Goal: Task Accomplishment & Management: Manage account settings

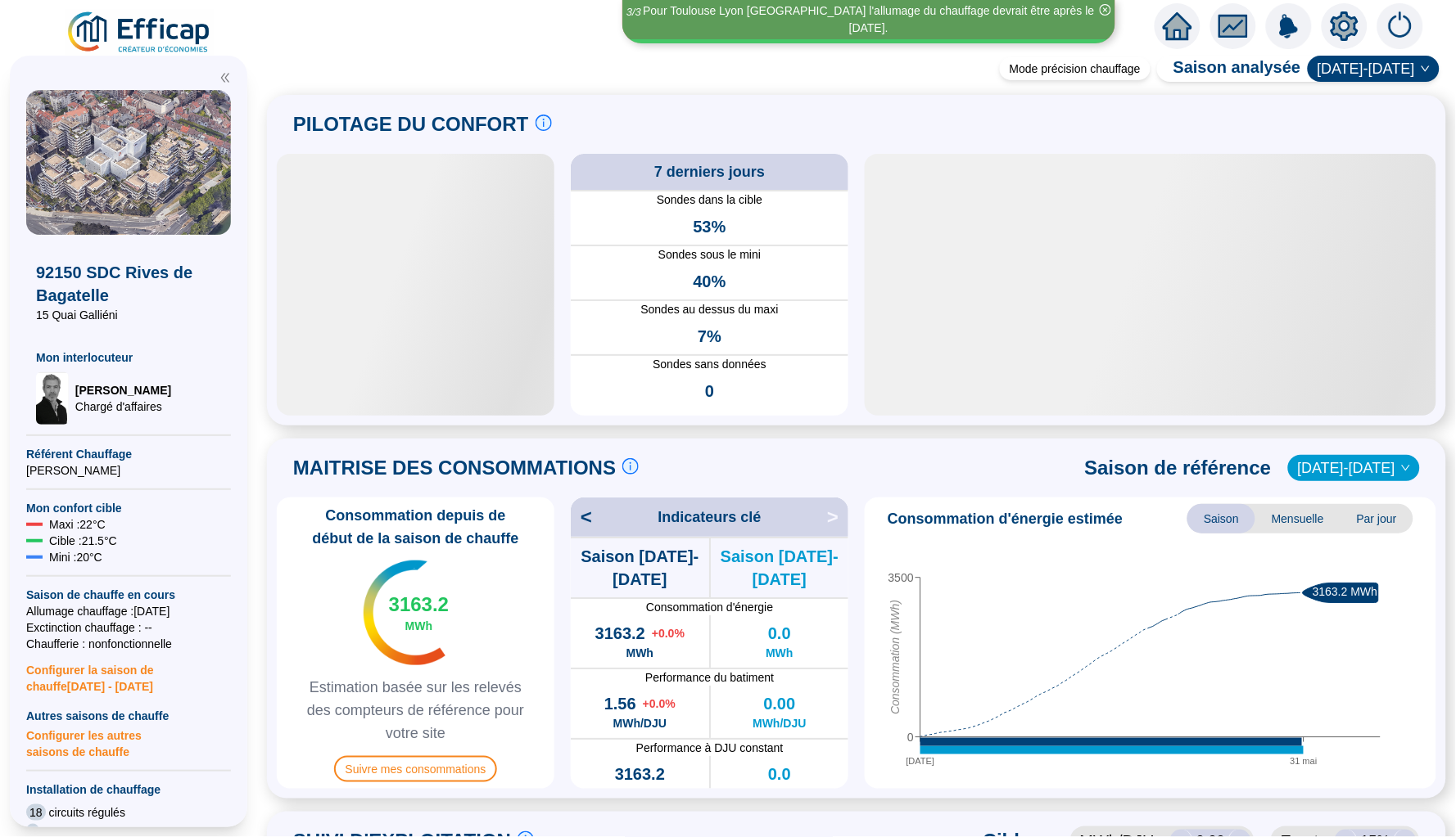
click at [1182, 22] on icon "home" at bounding box center [1177, 26] width 29 height 23
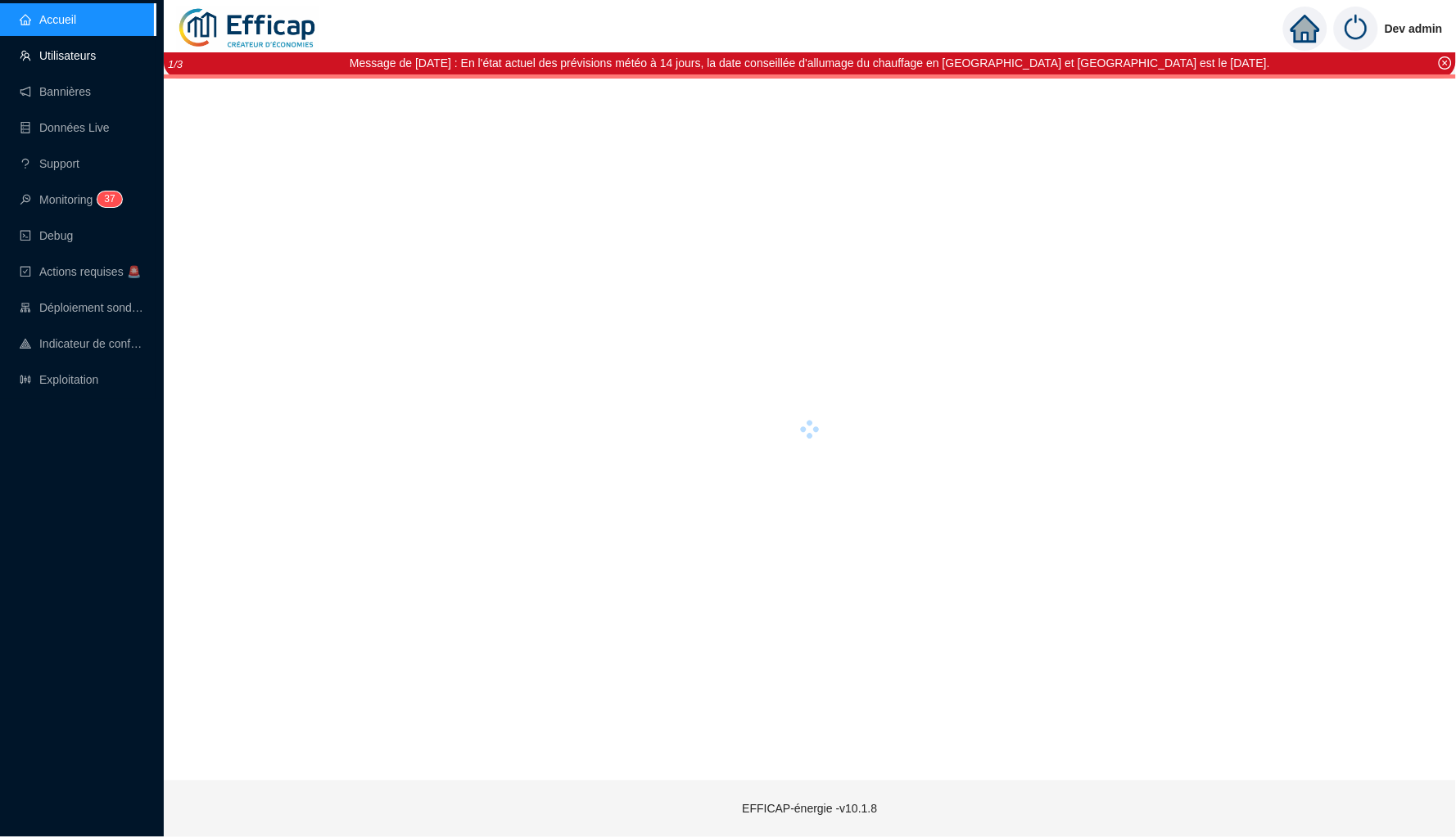
click at [96, 49] on link "Utilisateurs" at bounding box center [57, 56] width 76 height 13
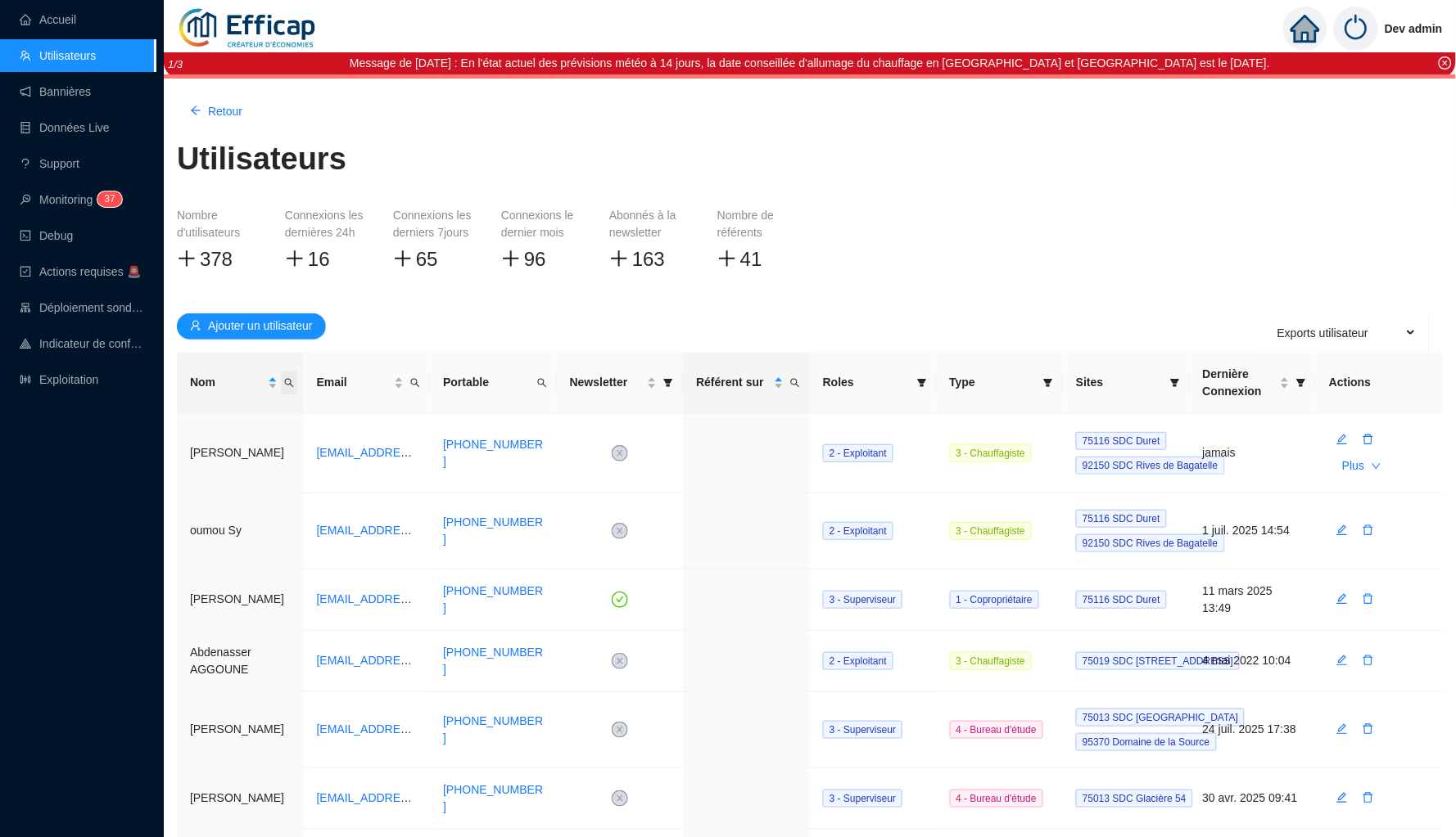
click at [287, 379] on icon "search" at bounding box center [290, 384] width 10 height 10
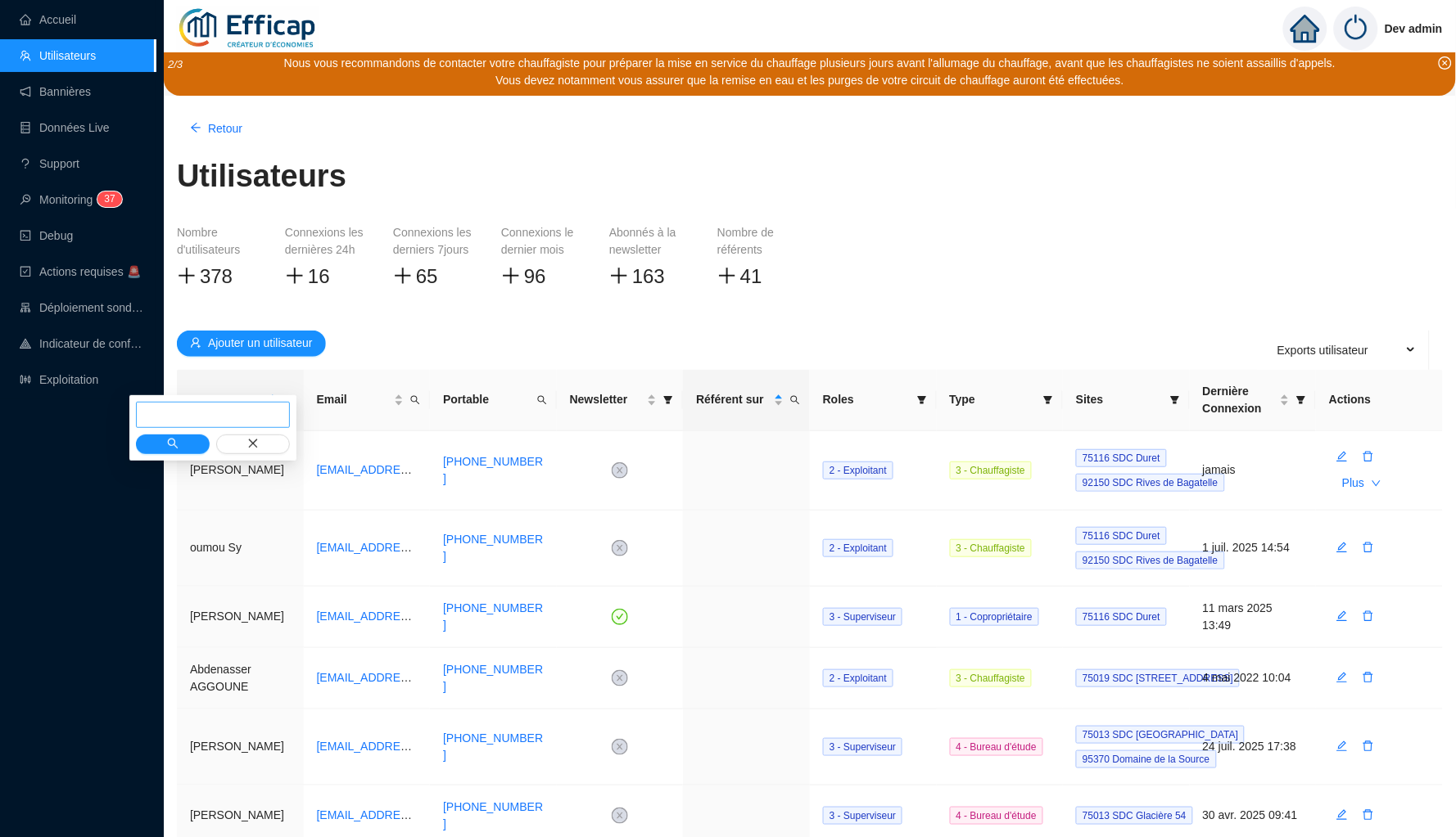
click at [258, 411] on input "text" at bounding box center [213, 415] width 154 height 26
type input "j"
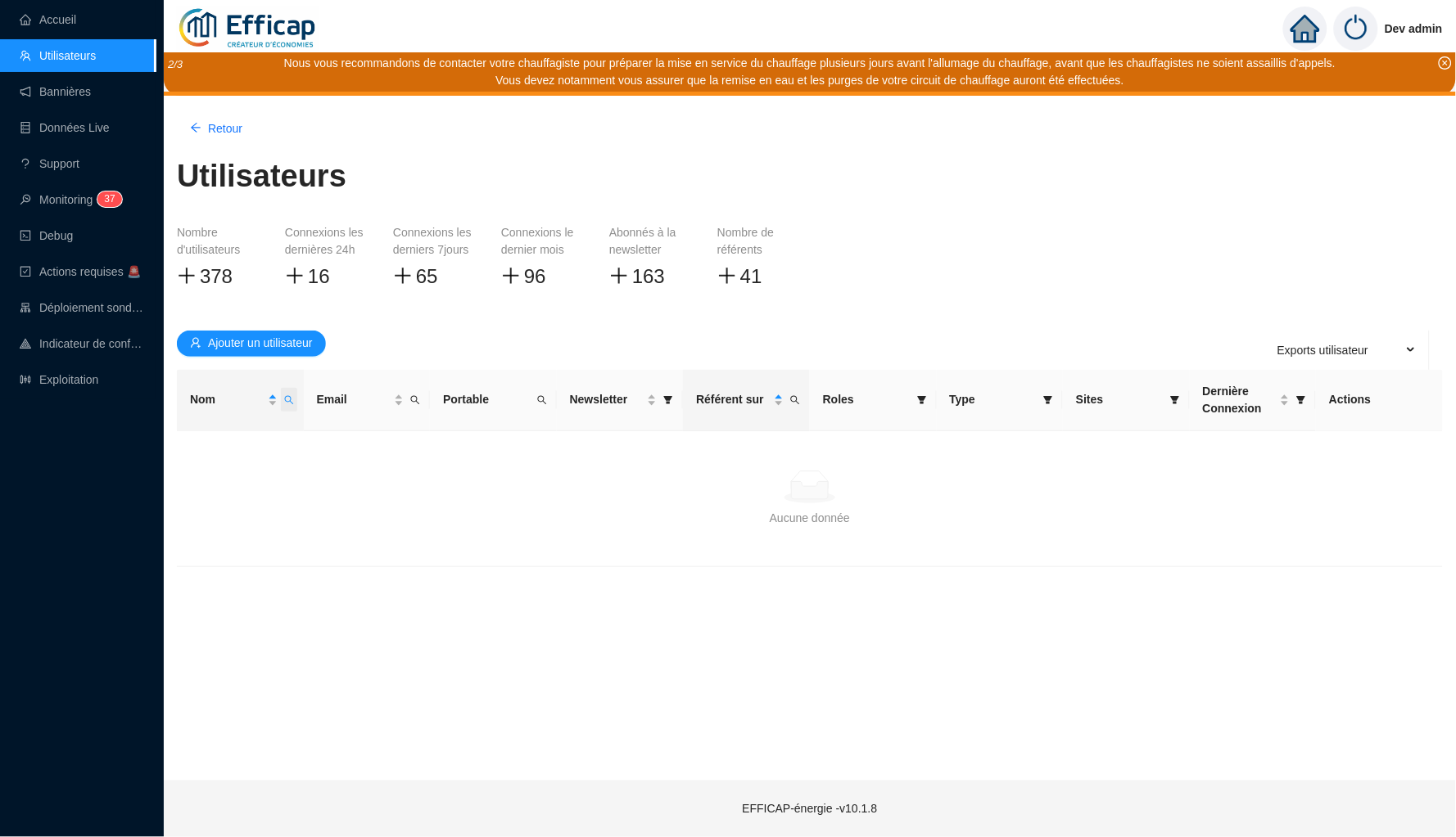
click at [286, 400] on icon "search" at bounding box center [290, 400] width 10 height 10
click at [211, 434] on input "hans" at bounding box center [213, 431] width 154 height 26
type input "h"
type input "haen"
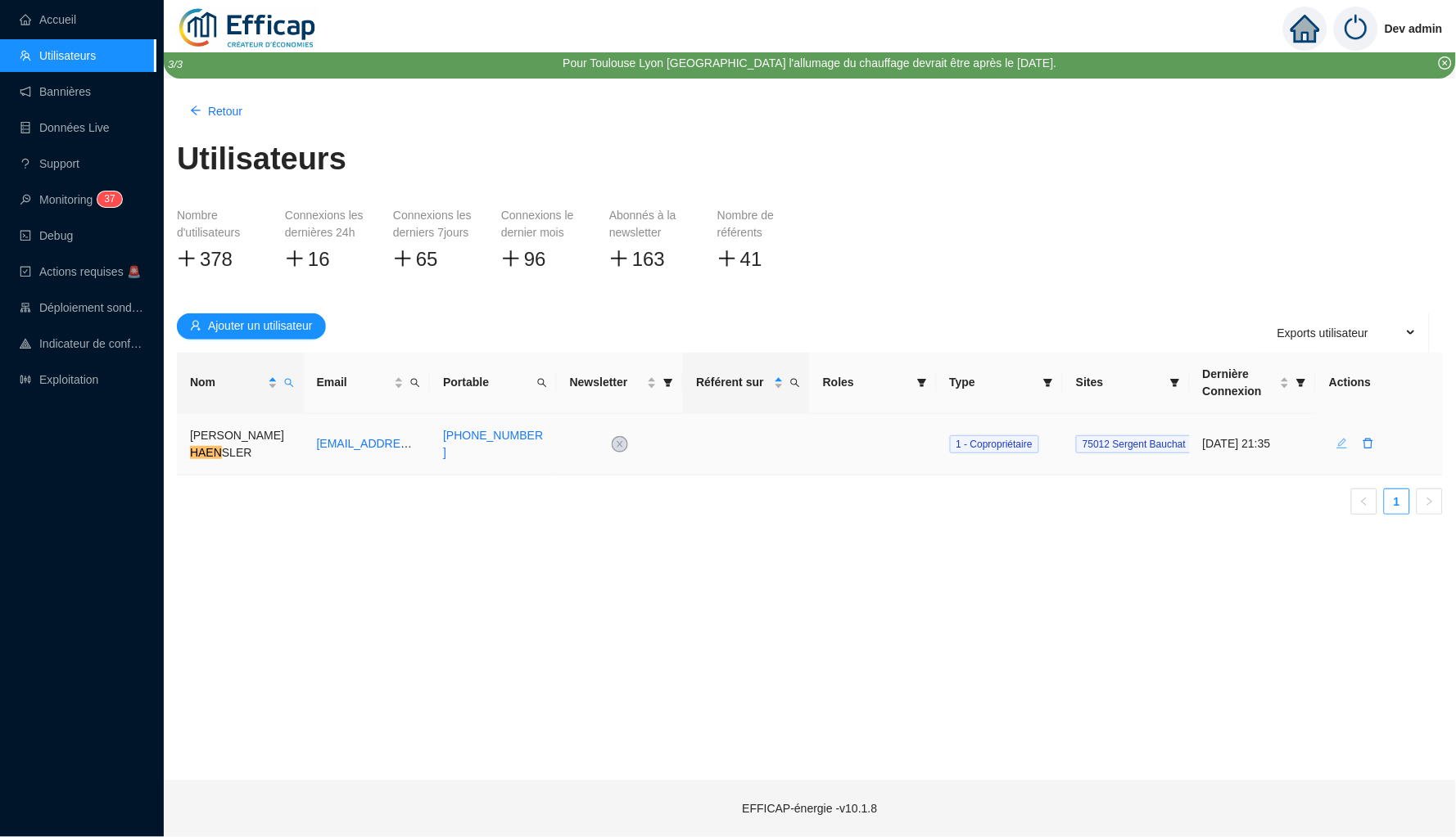
click at [1340, 445] on icon "edit" at bounding box center [1342, 444] width 12 height 12
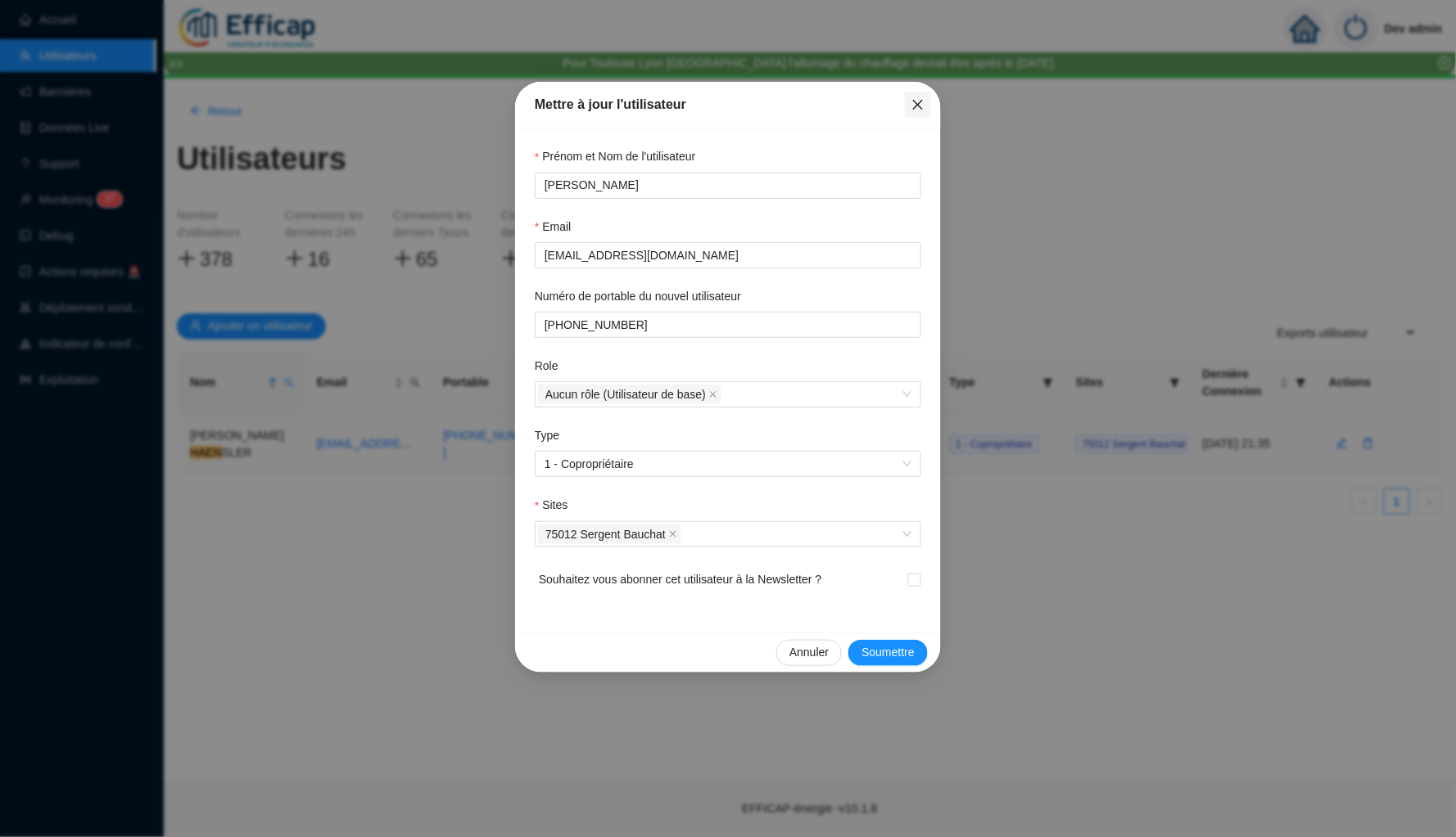
click at [916, 98] on icon "close" at bounding box center [918, 105] width 13 height 13
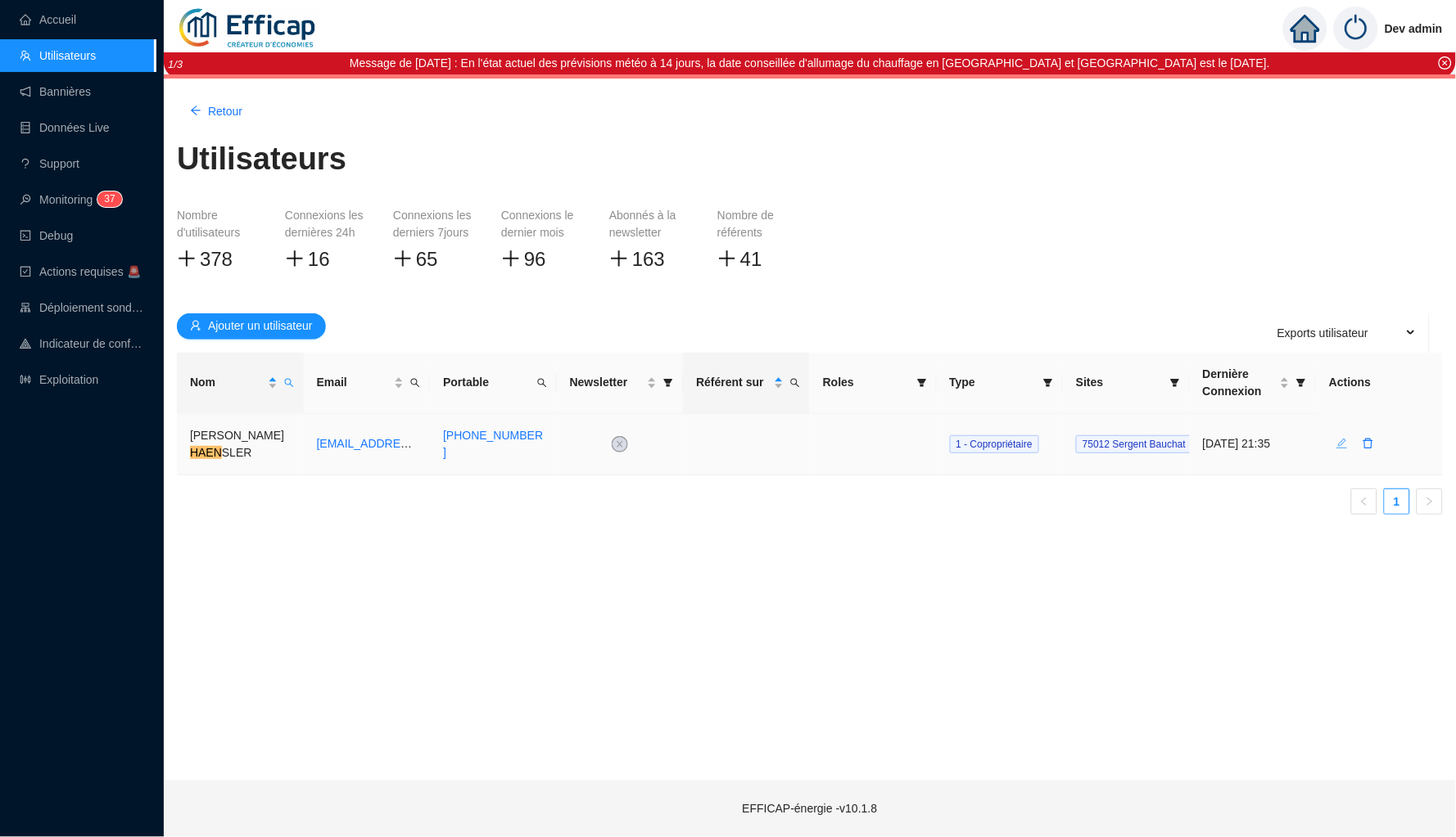
click at [1341, 440] on icon "edit" at bounding box center [1342, 444] width 11 height 11
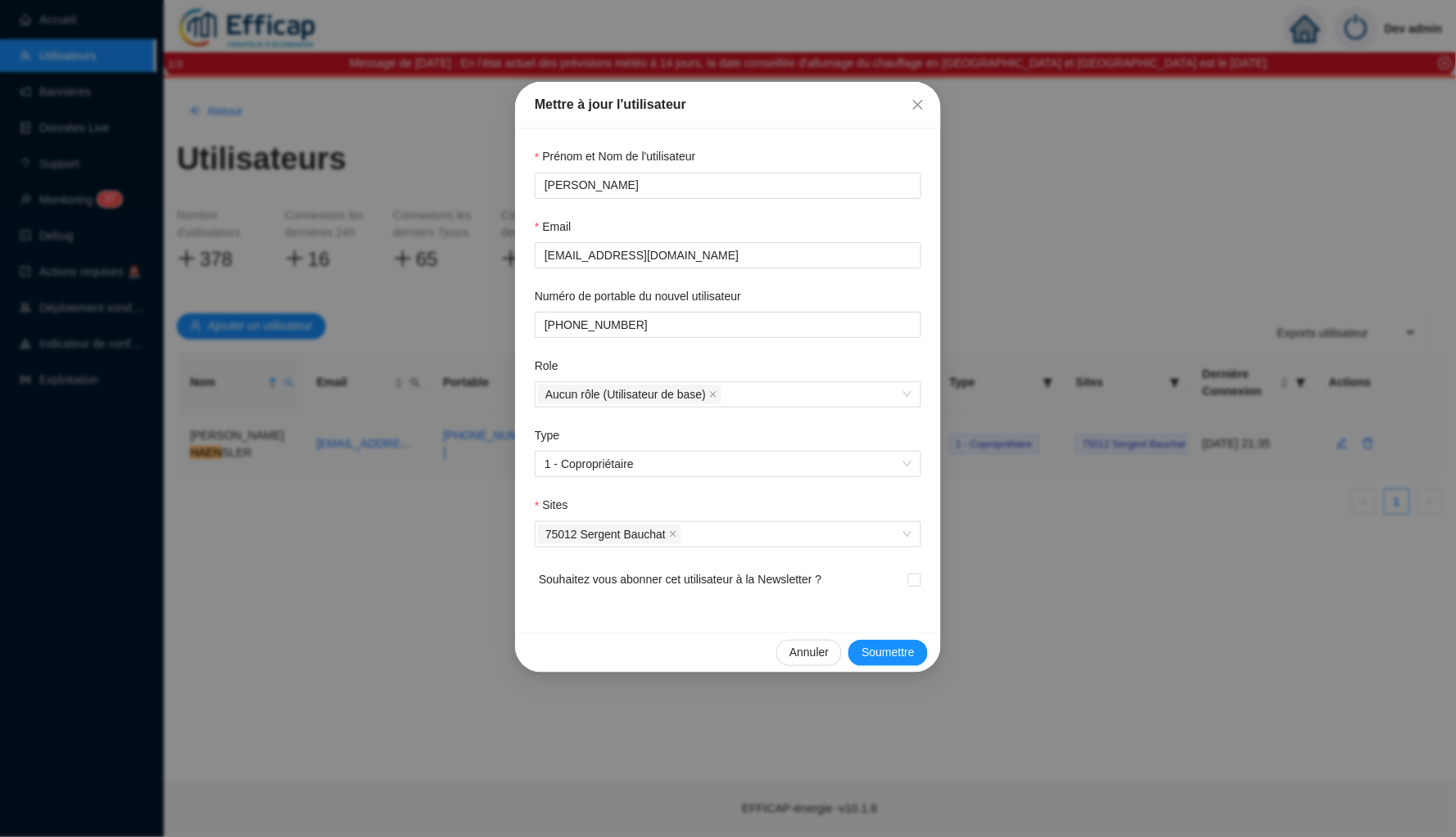
click at [1170, 523] on div "Mettre à jour l'utilisateur Prénom et Nom de l'utilisateur [PERSON_NAME] Email …" at bounding box center [728, 418] width 1456 height 837
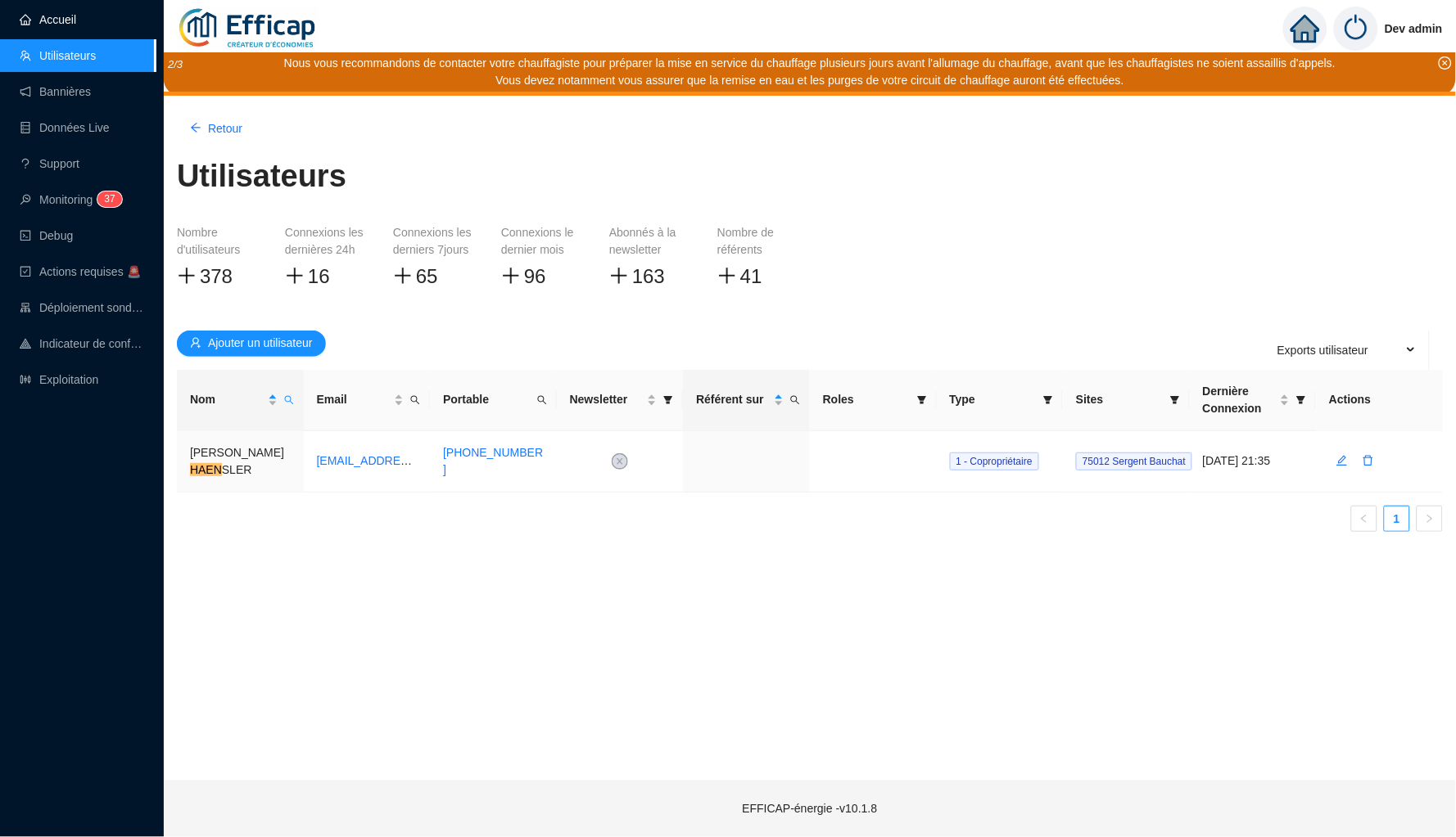
click at [69, 26] on link "Accueil" at bounding box center [47, 20] width 56 height 13
